Goal: Transaction & Acquisition: Book appointment/travel/reservation

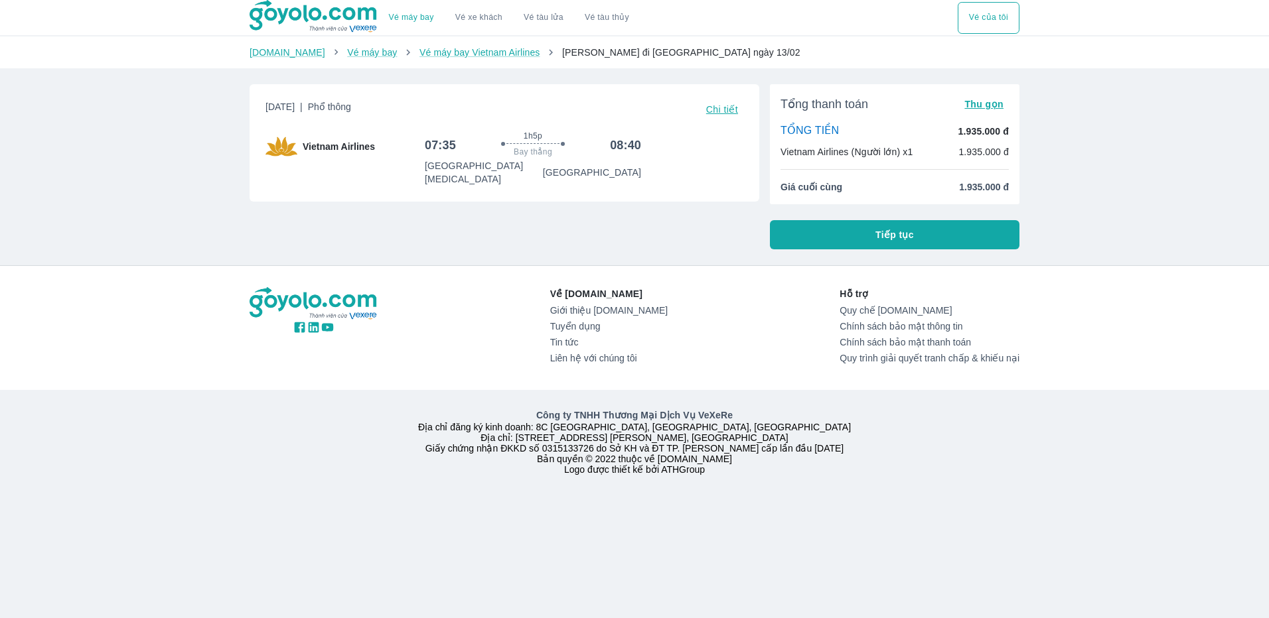
click at [842, 228] on button "Tiếp tục" at bounding box center [895, 234] width 250 height 29
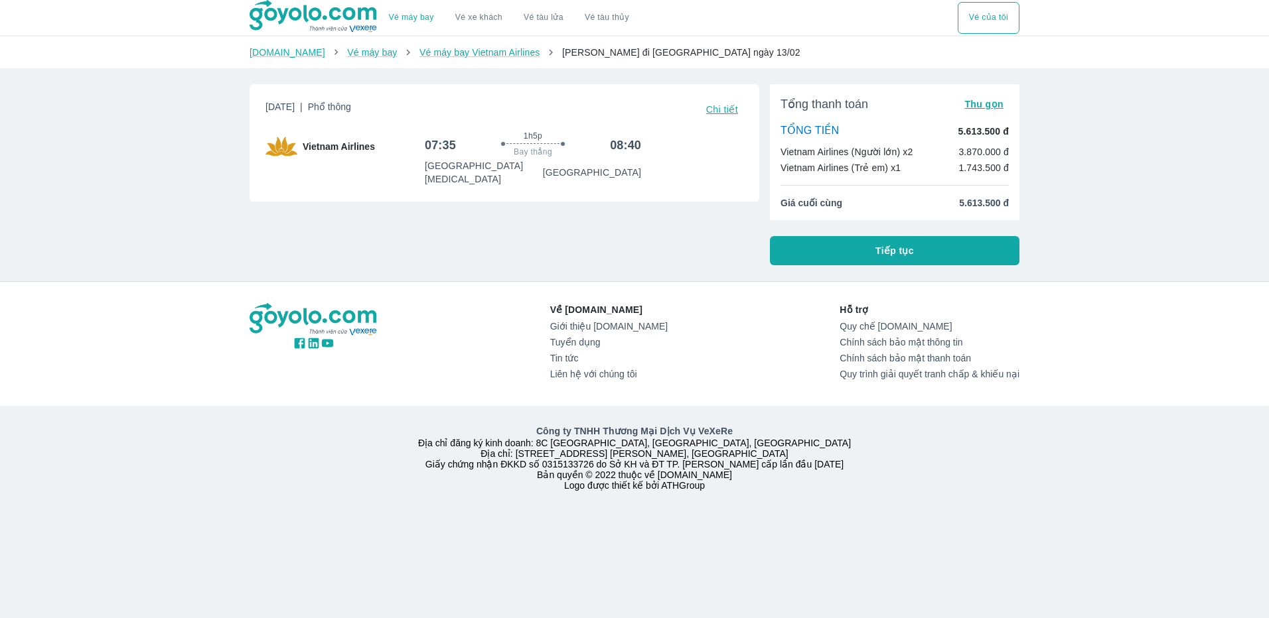
click at [1070, 254] on div "Vé máy bay Vé xe khách Vé tàu lửa Vé tàu thủy Vé của tôi [DOMAIN_NAME] Vé máy b…" at bounding box center [634, 309] width 1269 height 618
